Goal: Task Accomplishment & Management: Use online tool/utility

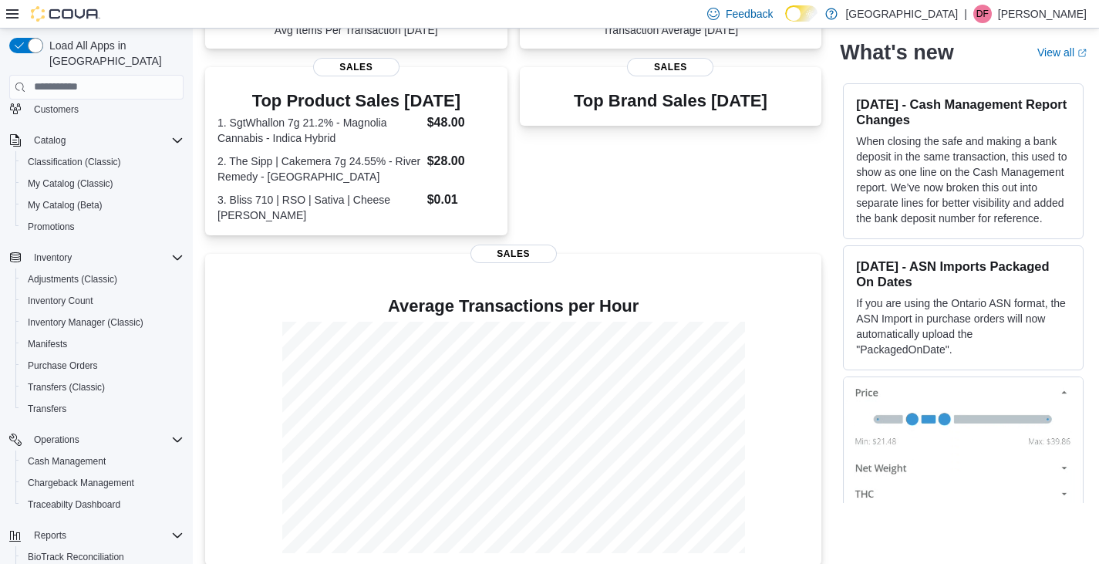
scroll to position [238, 0]
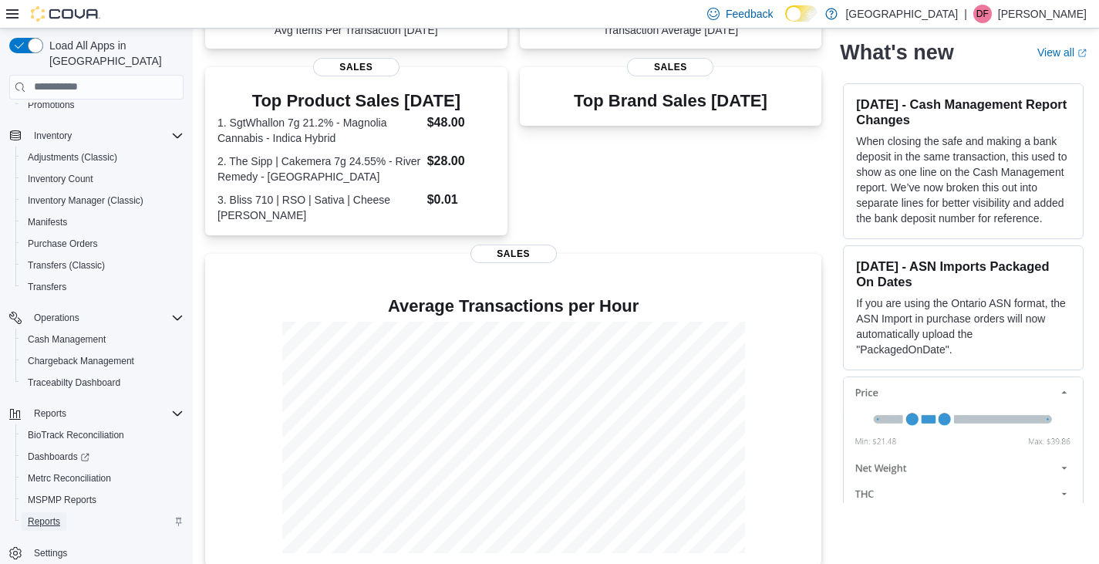
click at [41, 515] on span "Reports" at bounding box center [44, 521] width 32 height 12
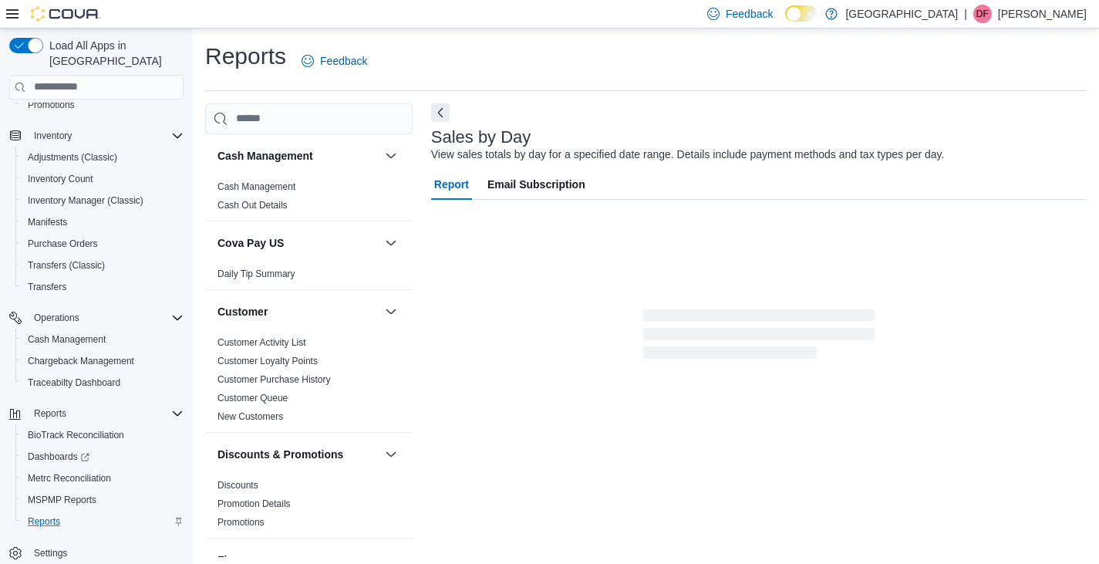
scroll to position [5, 0]
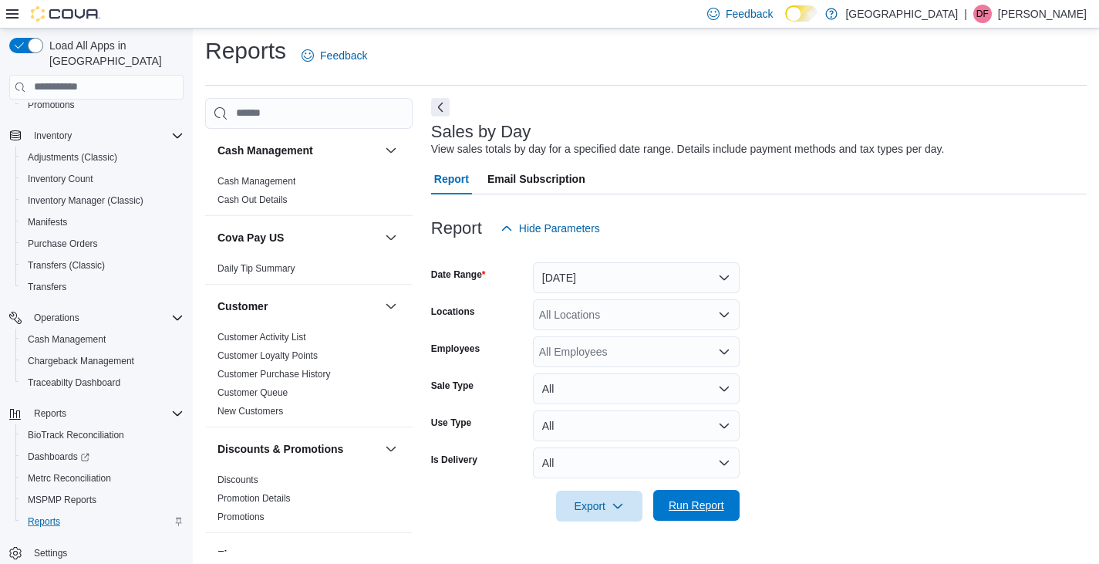
click at [687, 505] on span "Run Report" at bounding box center [697, 504] width 56 height 15
click at [19, 16] on div at bounding box center [53, 13] width 94 height 15
click at [13, 13] on icon at bounding box center [12, 13] width 12 height 9
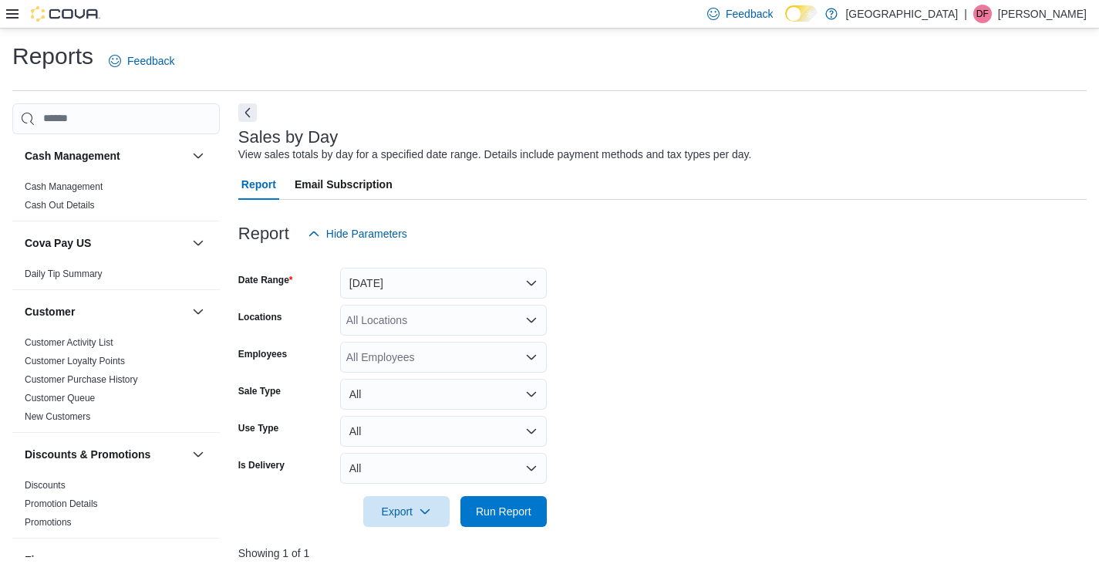
click at [14, 11] on icon at bounding box center [12, 14] width 12 height 12
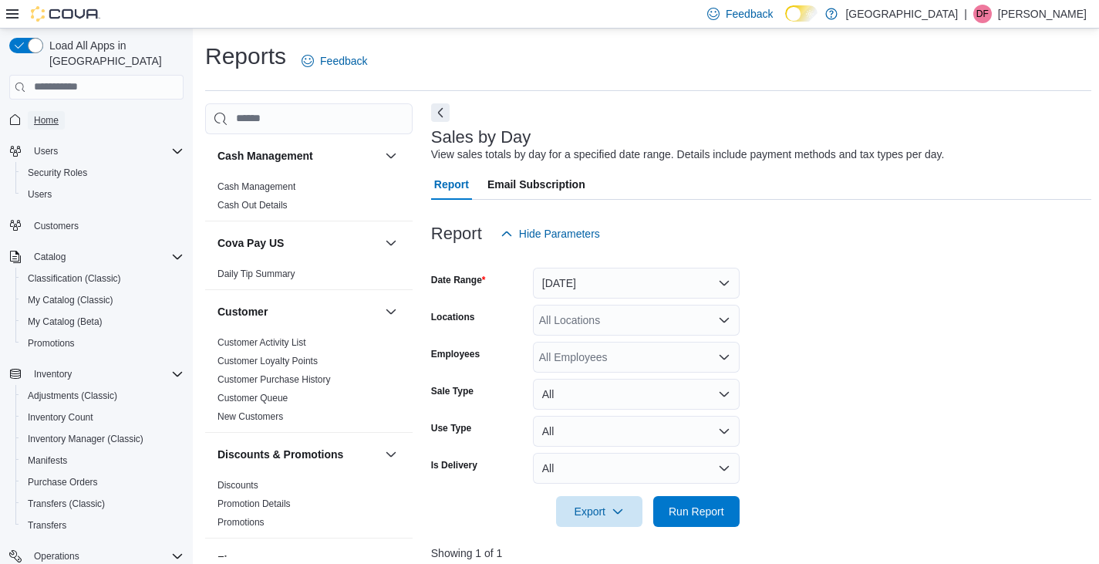
click at [52, 114] on span "Home" at bounding box center [46, 120] width 25 height 12
